Goal: Answer question/provide support

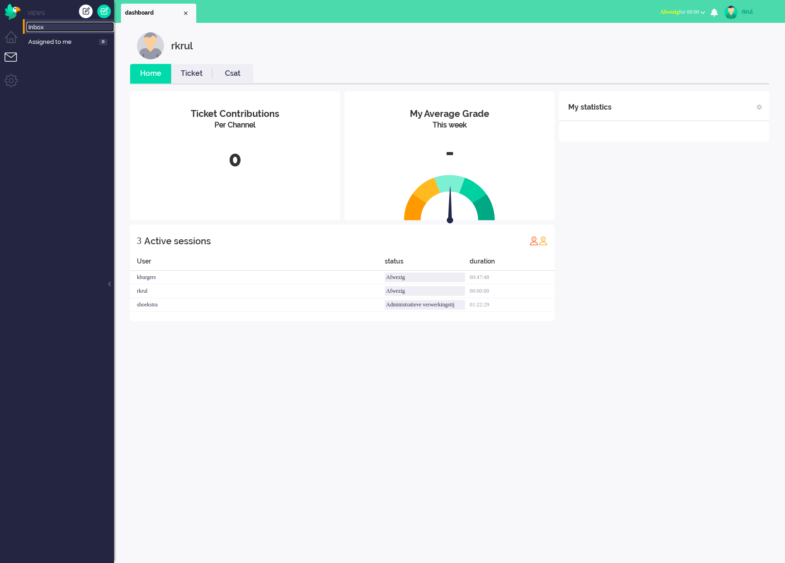
click at [49, 30] on span "Inbox" at bounding box center [71, 27] width 86 height 9
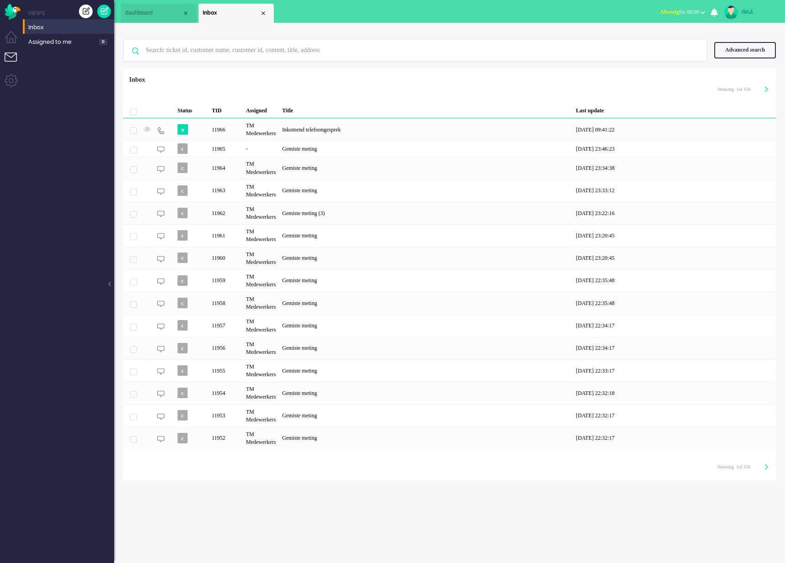
click at [347, 15] on ul "dashboard Inbox" at bounding box center [360, 11] width 479 height 23
click at [29, 38] on span "Assigned to me" at bounding box center [62, 42] width 68 height 9
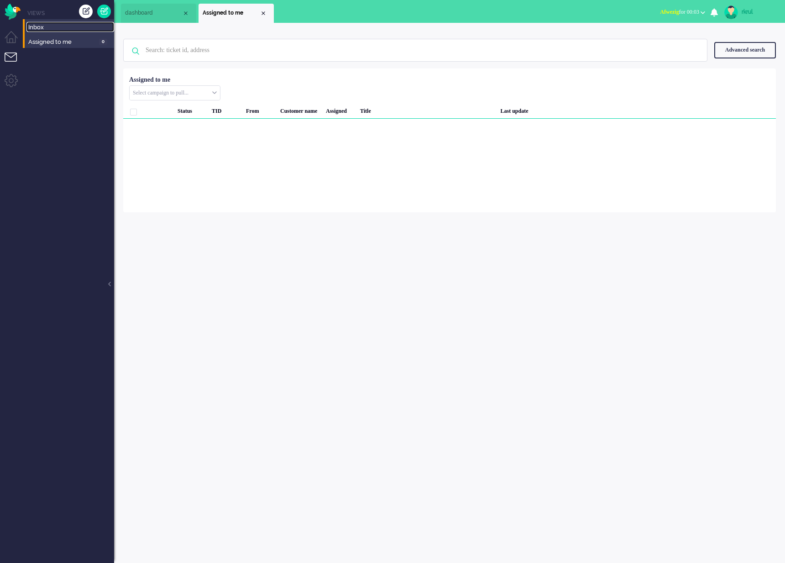
click at [40, 26] on span "Inbox" at bounding box center [71, 27] width 86 height 9
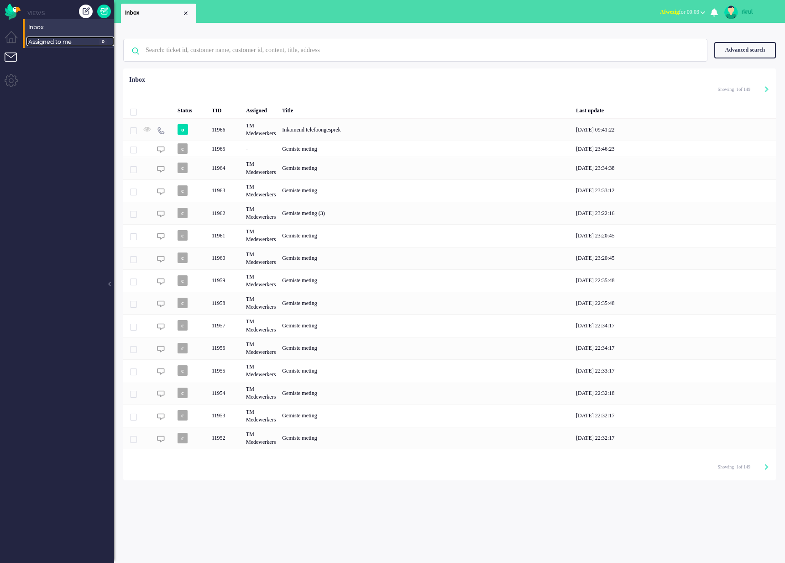
click at [58, 37] on link "Assigned to me 0" at bounding box center [70, 42] width 88 height 10
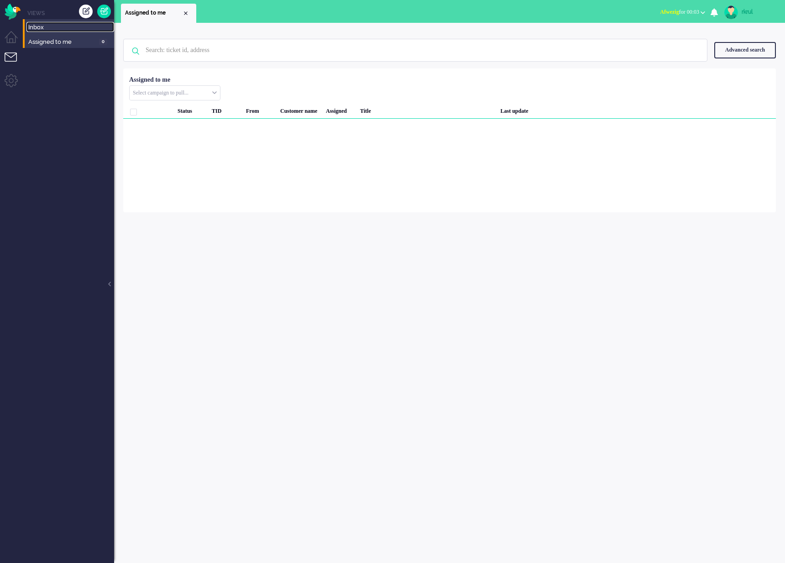
click at [53, 30] on span "Inbox" at bounding box center [71, 27] width 86 height 9
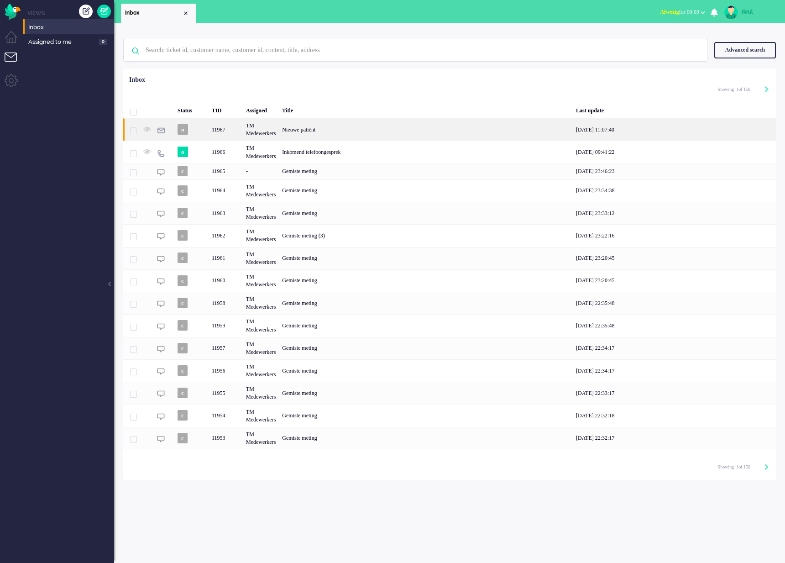
click at [374, 127] on div "Nieuwe patiënt" at bounding box center [426, 129] width 294 height 22
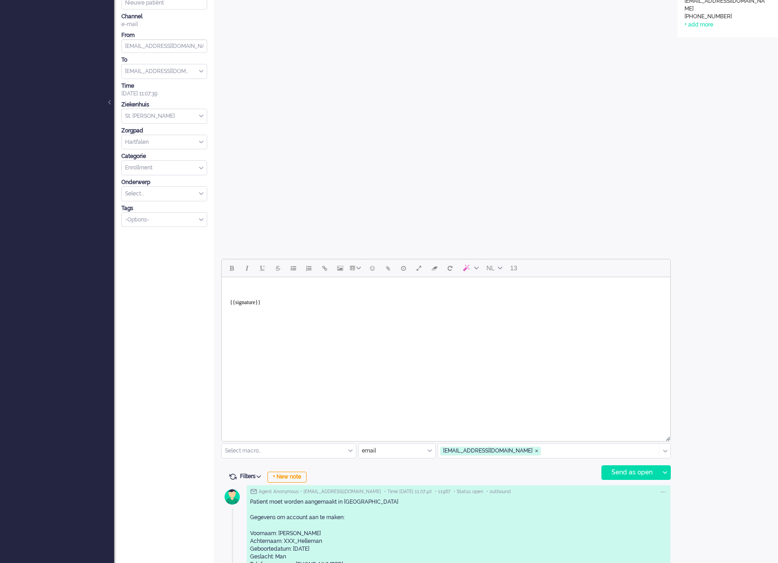
scroll to position [329, 0]
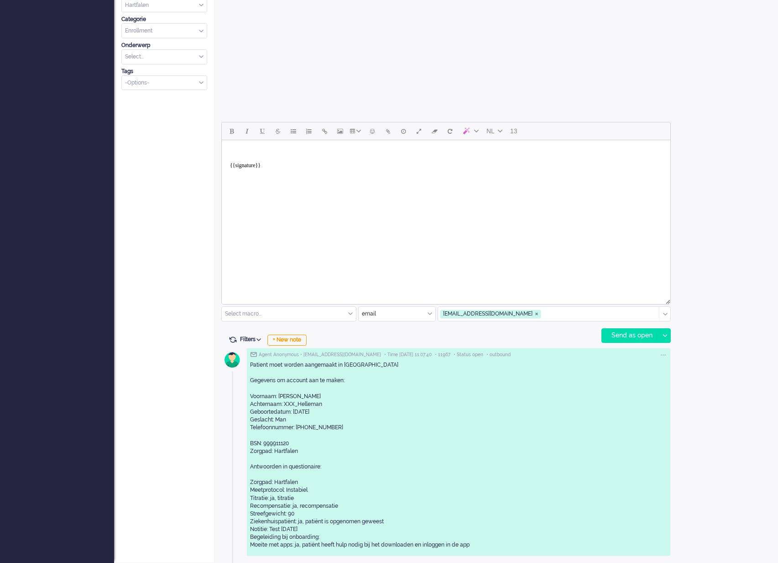
click at [734, 457] on div "Open custom software Customer Name [PERSON_NAME] XXX-Helleman Patiënt ID 23b802…" at bounding box center [728, 136] width 100 height 854
drag, startPoint x: 197, startPoint y: 417, endPoint x: 24, endPoint y: 260, distance: 233.9
click at [197, 417] on div "Ticket 11967 open Watching dmeelis Options... Set Status Open Pending Holding S…" at bounding box center [164, 136] width 100 height 854
click at [366, 445] on div "Patient moet worden aangemaakt in [GEOGRAPHIC_DATA] Gegevens om account aan te …" at bounding box center [458, 455] width 417 height 188
drag, startPoint x: 355, startPoint y: 430, endPoint x: 237, endPoint y: 428, distance: 118.2
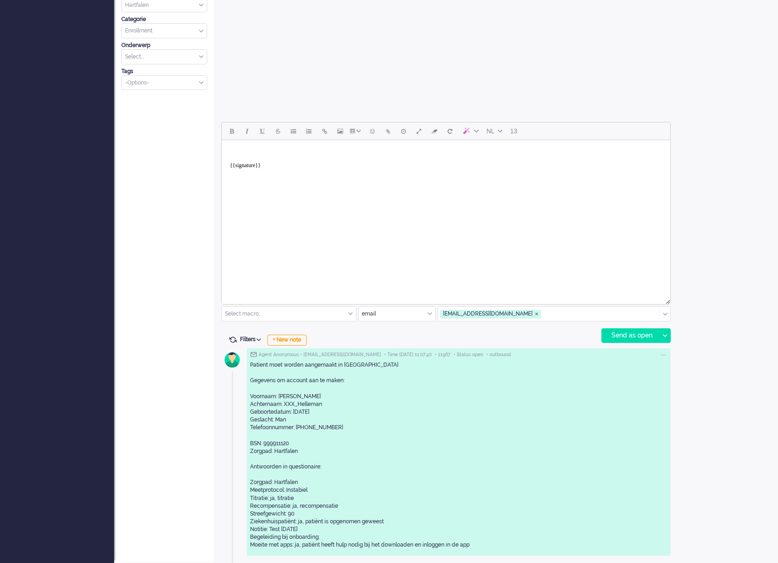
click at [237, 428] on div "Agent Anonymous • [EMAIL_ADDRESS][DOMAIN_NAME] • Time [DATE] 11:07:40 • 11967 •…" at bounding box center [446, 454] width 450 height 218
copy div "Telefoonnummer: [PHONE_NUMBER]"
click at [146, 432] on div "Ticket 11967 open Watching dmeelis Options... Set Status Open Pending Holding S…" at bounding box center [164, 136] width 100 height 854
drag, startPoint x: 707, startPoint y: 187, endPoint x: 713, endPoint y: 183, distance: 7.2
click at [707, 187] on div "Open custom software Customer Name [PERSON_NAME] XXX-Helleman Patiënt ID 23b802…" at bounding box center [728, 136] width 100 height 854
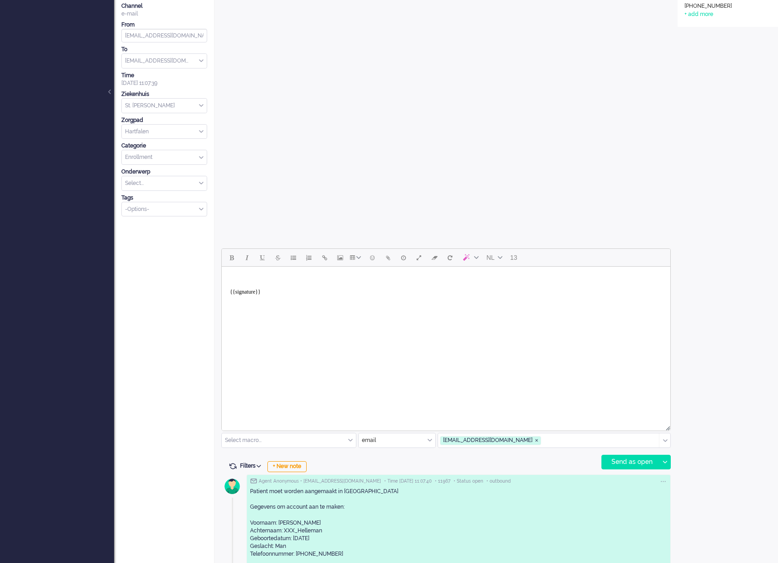
scroll to position [0, 0]
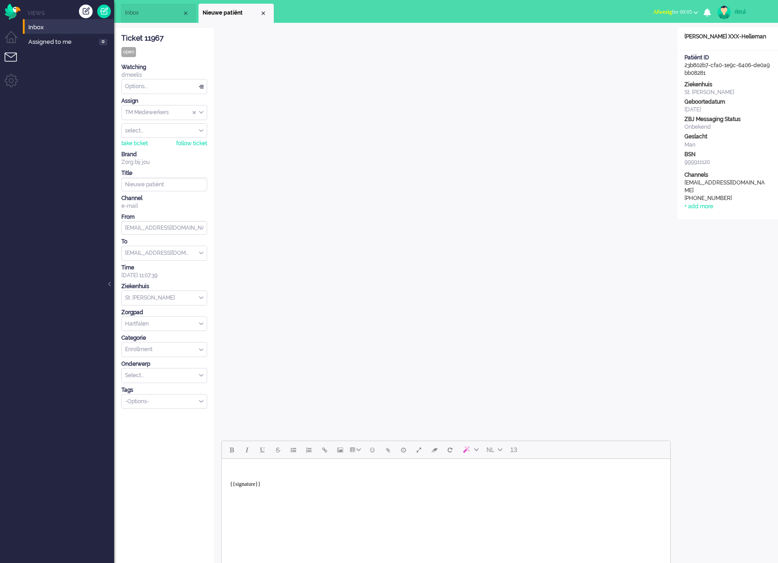
click at [146, 16] on span "Inbox" at bounding box center [153, 13] width 57 height 8
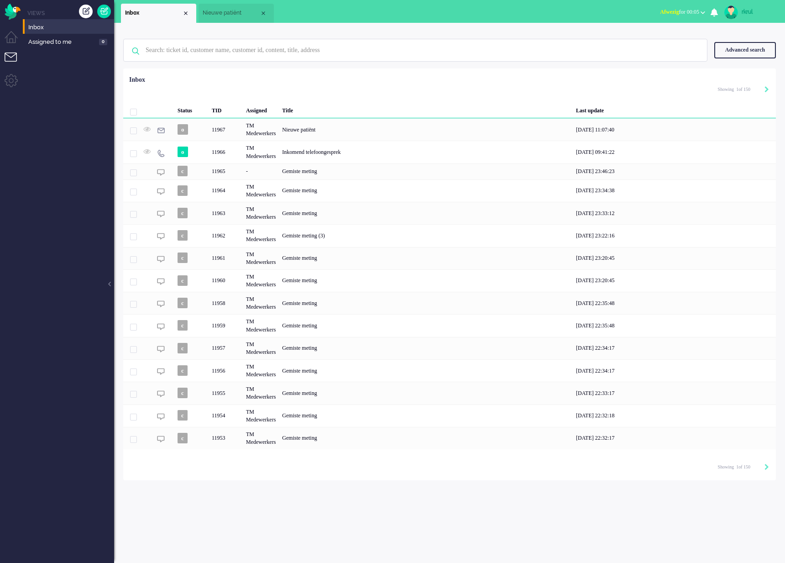
click at [229, 10] on span "Nieuwe patiënt" at bounding box center [231, 13] width 57 height 8
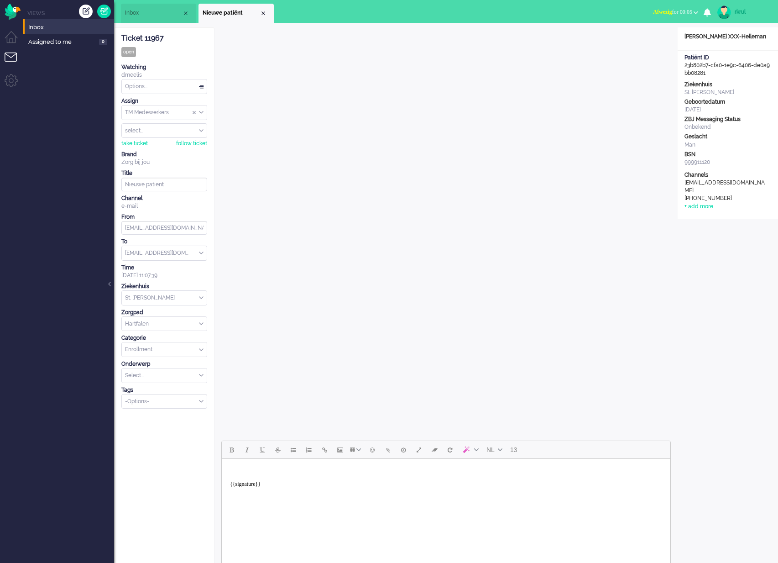
click at [733, 258] on div "Open custom software Customer Name [PERSON_NAME] XXX-Helleman Patiënt ID 23b802…" at bounding box center [728, 454] width 100 height 854
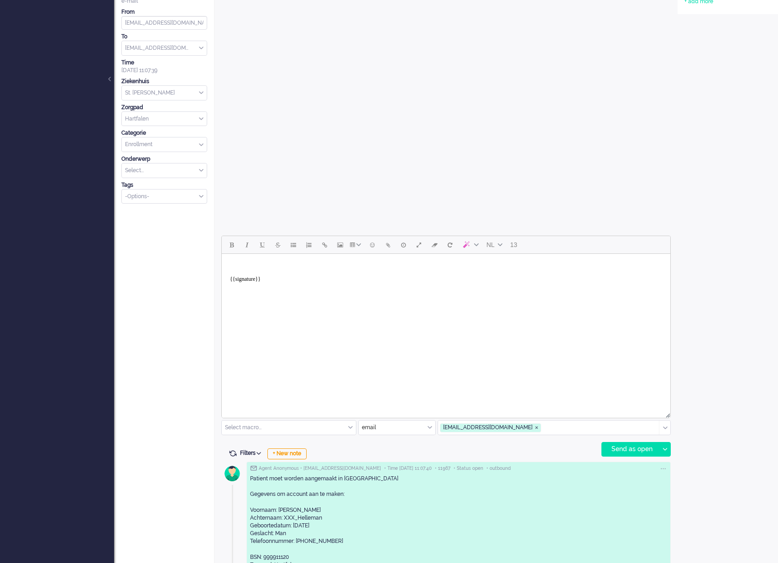
scroll to position [329, 0]
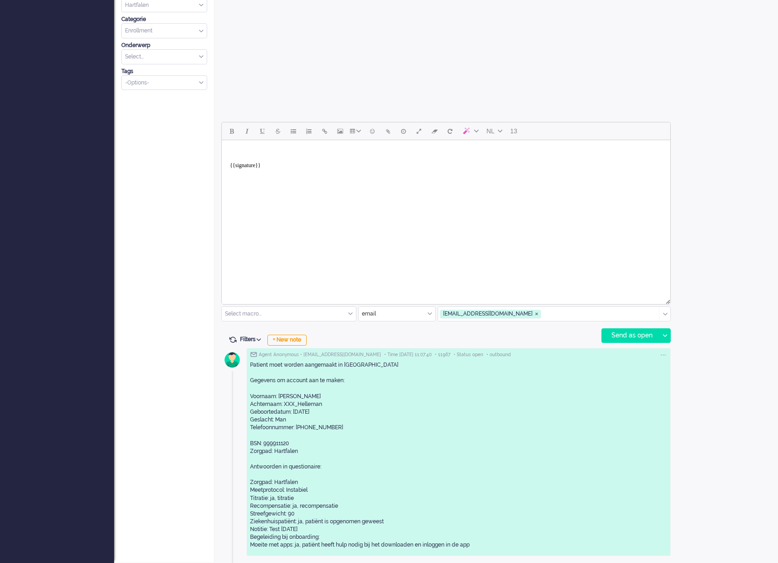
drag, startPoint x: 291, startPoint y: 430, endPoint x: 249, endPoint y: 431, distance: 42.0
click at [249, 431] on div "Agent Anonymous • [EMAIL_ADDRESS][DOMAIN_NAME] • Time [DATE] 11:07:40 • 11967 •…" at bounding box center [458, 452] width 424 height 208
copy div "Telefoonnummer: [PHONE_NUMBER]"
